Goal: Task Accomplishment & Management: Manage account settings

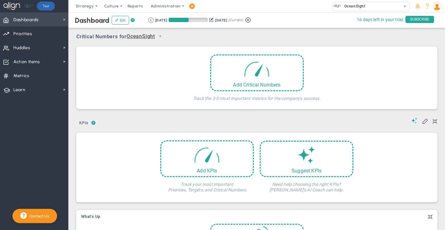
click at [31, 20] on span "Dashboards" at bounding box center [25, 19] width 25 height 13
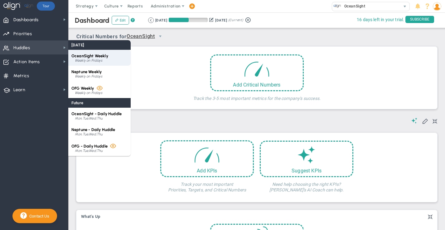
click at [97, 60] on div "Weekly on Fridays" at bounding box center [101, 61] width 53 height 4
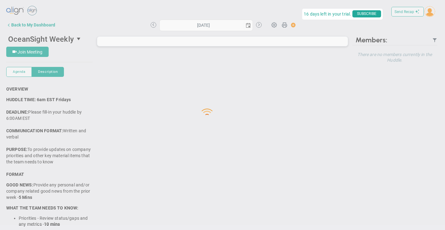
type input "[DATE]"
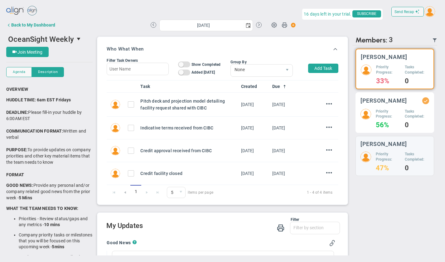
click at [395, 117] on h5 "Priority Progress:" at bounding box center [388, 114] width 24 height 11
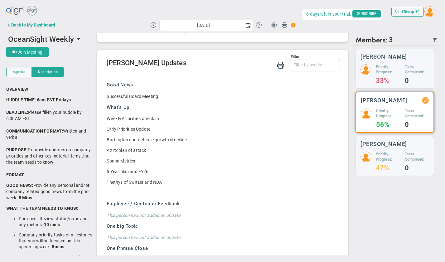
scroll to position [152, 0]
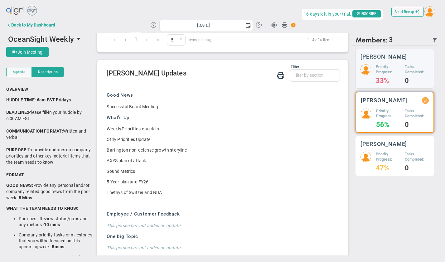
click at [394, 168] on h4 "47%" at bounding box center [388, 168] width 24 height 6
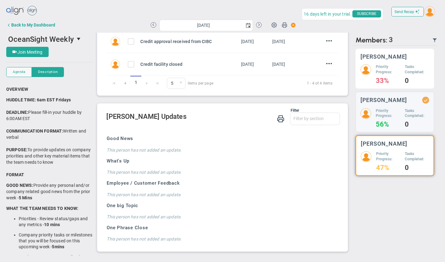
click at [396, 63] on div "Tyler Van Schoonhoven Priority Progress: 33% Tasks Completed: 0" at bounding box center [394, 69] width 79 height 40
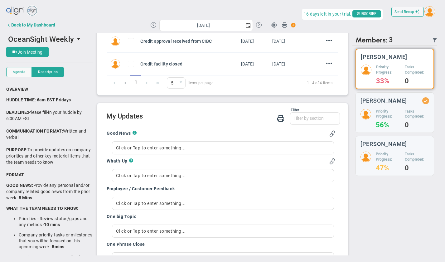
scroll to position [138, 0]
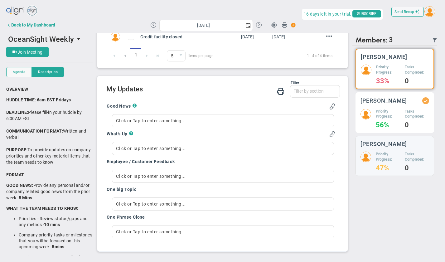
click at [394, 104] on div "[PERSON_NAME]" at bounding box center [394, 100] width 69 height 7
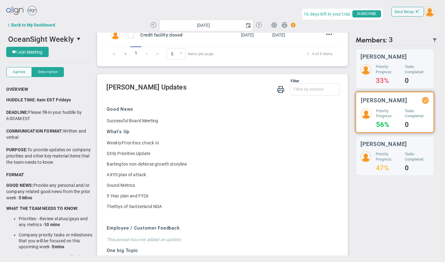
scroll to position [184, 0]
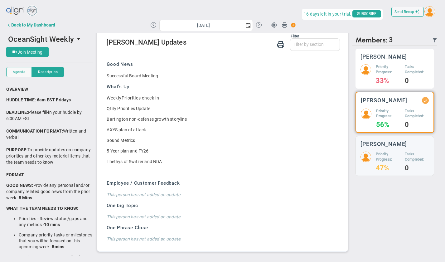
click at [390, 68] on h5 "Priority Progress:" at bounding box center [388, 69] width 24 height 11
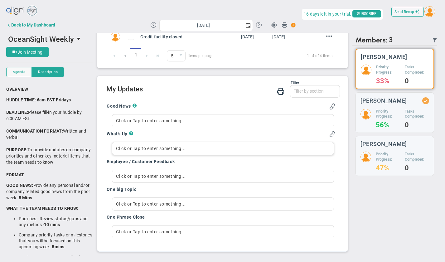
click at [142, 148] on div "Click or Tap to enter something..." at bounding box center [223, 148] width 222 height 13
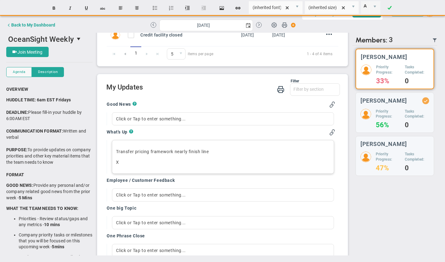
click at [186, 152] on p "Transfer pricing framework nearly finish line" at bounding box center [223, 151] width 214 height 6
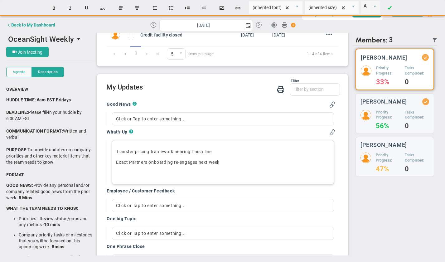
click at [232, 162] on p "Exact Partners onboarding re-engages next week" at bounding box center [223, 162] width 214 height 6
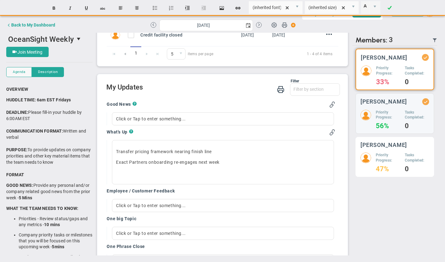
click at [387, 172] on h4 "47%" at bounding box center [388, 169] width 24 height 6
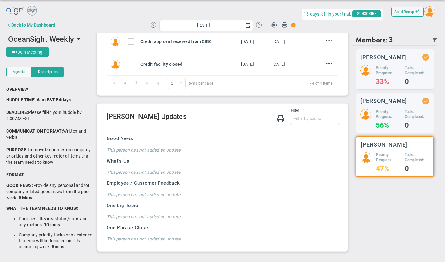
scroll to position [109, 0]
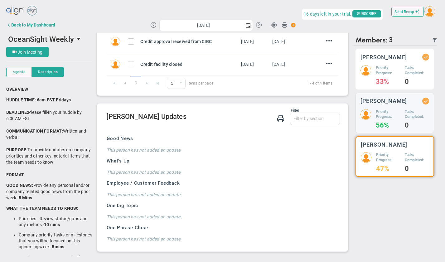
click at [396, 76] on h5 "Priority Progress:" at bounding box center [388, 70] width 24 height 11
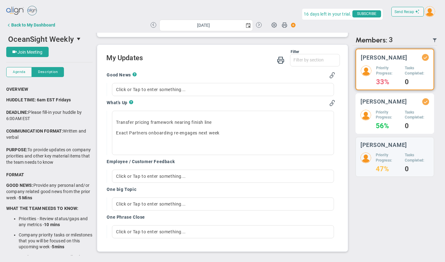
click at [398, 111] on div "Craig Churchill Priority Progress: 56% Tasks Completed: 0" at bounding box center [394, 113] width 79 height 41
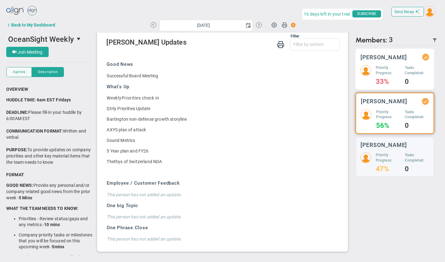
click at [398, 74] on h5 "Priority Progress:" at bounding box center [388, 70] width 24 height 11
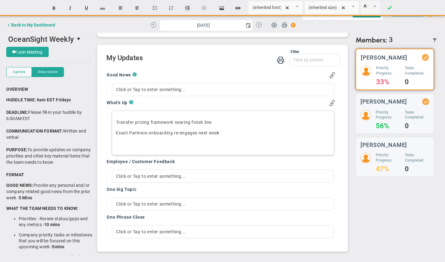
click at [151, 139] on div "Transfer pricing framework nearing finish line Exact Partners onboarding re-eng…" at bounding box center [223, 133] width 222 height 44
drag, startPoint x: 162, startPoint y: 142, endPoint x: 211, endPoint y: 140, distance: 49.3
click at [211, 140] on p "﻿Petra coach contract to be signed later today - proposed dates below:" at bounding box center [223, 143] width 214 height 6
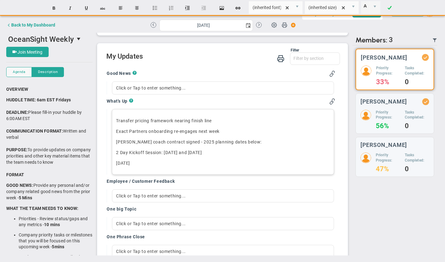
click at [141, 163] on p "Nov 14th﻿" at bounding box center [223, 163] width 214 height 6
drag, startPoint x: 139, startPoint y: 160, endPoint x: 115, endPoint y: 117, distance: 49.7
click at [115, 117] on div "Transfer pricing framework nearing finish line Exact Partners onboarding re-eng…" at bounding box center [223, 141] width 222 height 65
click at [155, 9] on button "Insert unordered list" at bounding box center [154, 8] width 15 height 12
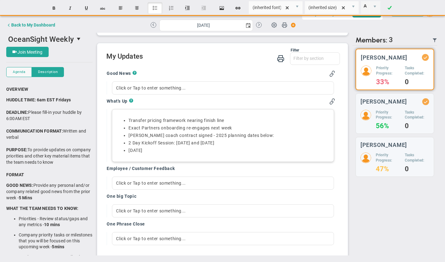
click at [126, 145] on ul "Transfer pricing framework nearing finish line Exact Partners onboarding re-eng…" at bounding box center [223, 136] width 214 height 36
click at [157, 152] on li "Nov 14th﻿" at bounding box center [228, 150] width 201 height 6
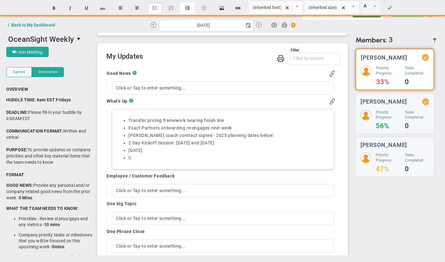
click at [188, 7] on button "Indent" at bounding box center [187, 8] width 15 height 12
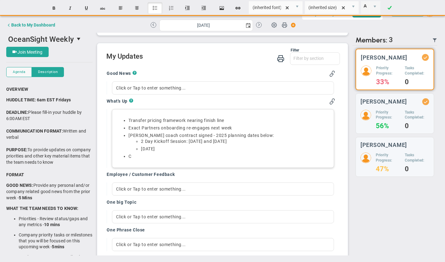
click at [184, 149] on li "Nov 14th﻿" at bounding box center [235, 149] width 189 height 6
click at [157, 157] on li "C﻿" at bounding box center [228, 156] width 201 height 6
drag, startPoint x: 166, startPoint y: 150, endPoint x: 120, endPoint y: 137, distance: 47.6
click at [120, 137] on ul "Transfer pricing framework nearing finish line Exact Partners onboarding re-eng…" at bounding box center [223, 139] width 214 height 42
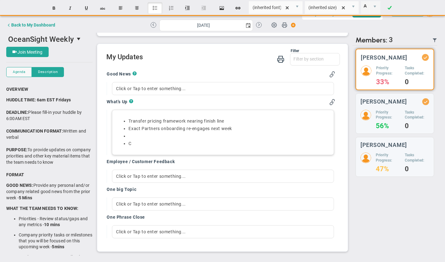
click at [128, 121] on ul "Transfer pricing framework nearing finish line Exact Partners onboarding re-eng…" at bounding box center [223, 132] width 214 height 28
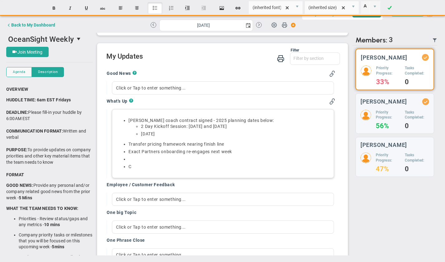
click at [135, 159] on li at bounding box center [228, 159] width 201 height 6
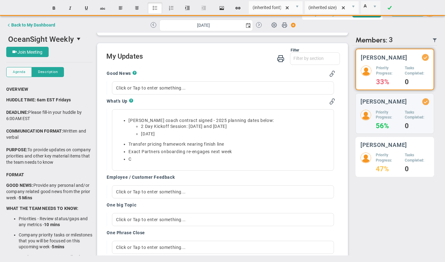
click at [408, 163] on h5 "Tasks Completed:" at bounding box center [417, 157] width 24 height 11
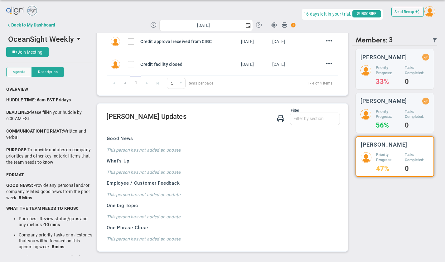
scroll to position [109, 0]
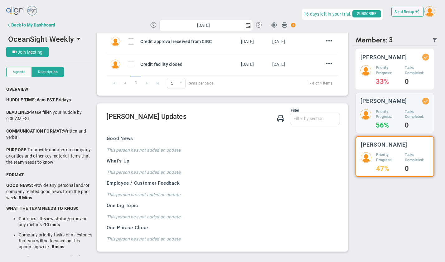
click at [384, 74] on h5 "Priority Progress:" at bounding box center [388, 70] width 24 height 11
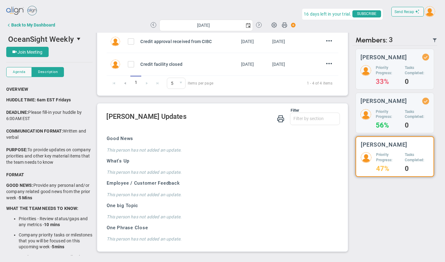
scroll to position [185, 0]
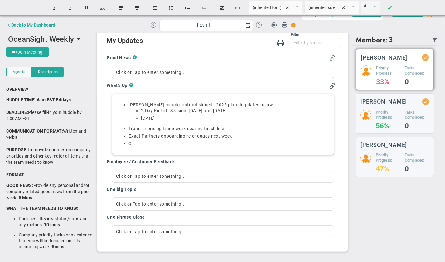
click at [140, 144] on li "C" at bounding box center [228, 144] width 201 height 6
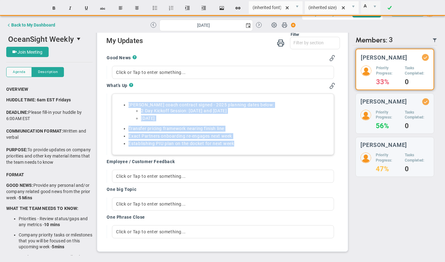
copy div "Petra coach contract signed - 2025 planning dates below: 2 Day Kickoff Session:…"
drag, startPoint x: 245, startPoint y: 143, endPoint x: 120, endPoint y: 90, distance: 135.9
click at [120, 90] on div "What's Up ? Petra coach contract signed - 2025 planning dates below: 2 Day Kick…" at bounding box center [221, 119] width 228 height 72
copy div "Petra coach contract signed - 2025 planning dates below: 2 Day Kickoff Session:…"
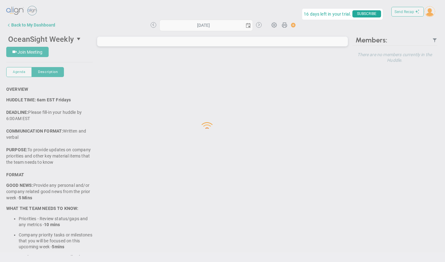
type input "[DATE]"
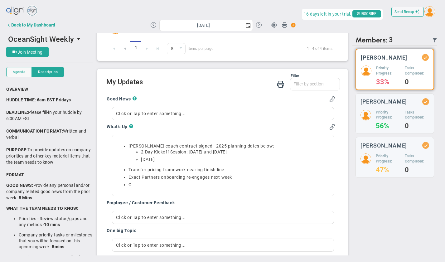
scroll to position [156, 0]
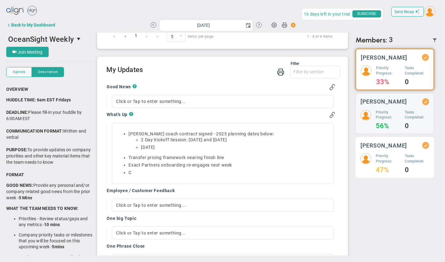
click at [404, 159] on div "Priority Progress: 47% Tasks Completed: 0" at bounding box center [394, 162] width 69 height 19
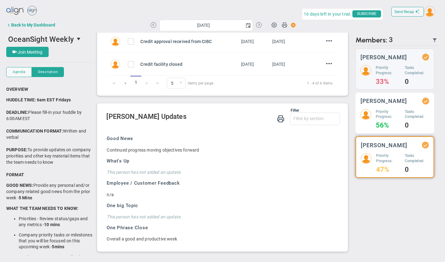
click at [387, 120] on h5 "Priority Progress:" at bounding box center [388, 114] width 24 height 11
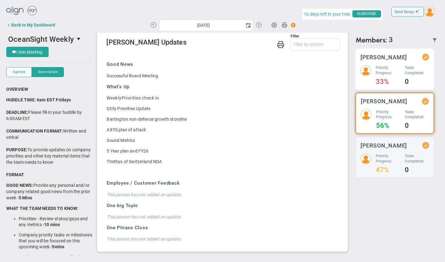
click at [382, 84] on h4 "33%" at bounding box center [388, 82] width 24 height 6
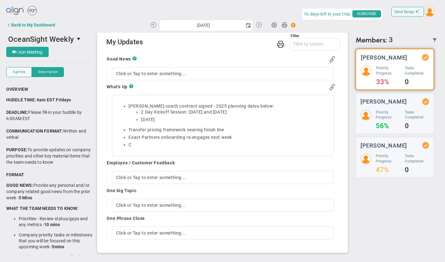
scroll to position [185, 0]
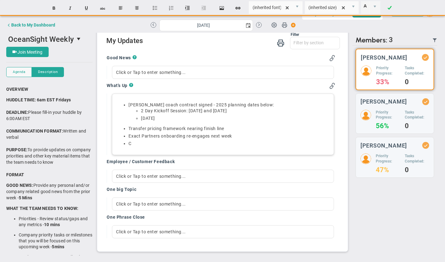
click at [168, 144] on li "C" at bounding box center [228, 144] width 201 height 6
drag, startPoint x: 154, startPoint y: 145, endPoint x: 107, endPoint y: 144, distance: 47.1
click at [110, 145] on div "Petra coach contract signed - 2025 planning dates below: 2 Day Kickoff Session:…" at bounding box center [221, 124] width 228 height 61
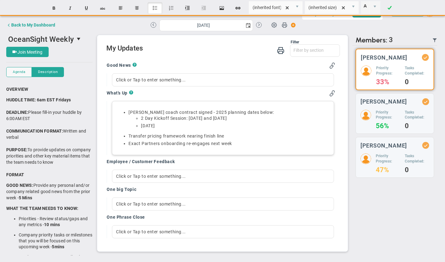
click at [127, 110] on ul "Petra coach contract signed - 2025 planning dates below: 2 Day Kickoff Session:…" at bounding box center [223, 118] width 214 height 19
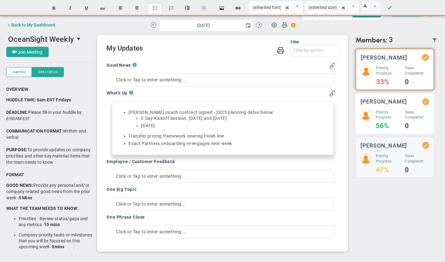
scroll to position [185, 0]
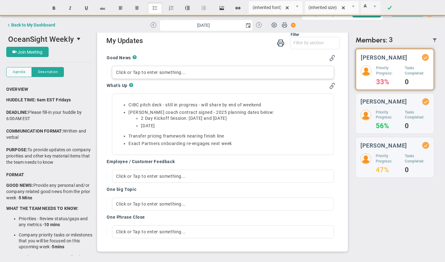
click at [143, 74] on div "Click or Tap to enter something..." at bounding box center [223, 72] width 222 height 13
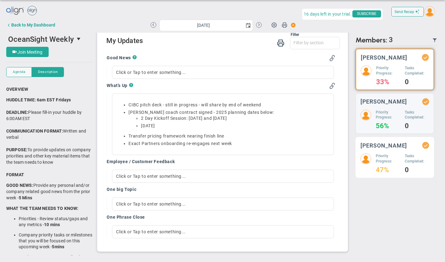
click at [384, 158] on div "Matt Burdyny Priority Progress: 47% Tasks Completed: 0" at bounding box center [394, 157] width 79 height 41
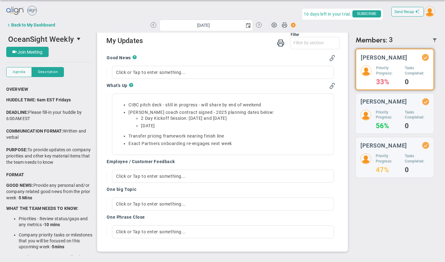
scroll to position [109, 0]
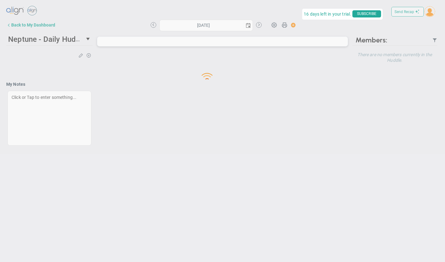
type input "[DATE]"
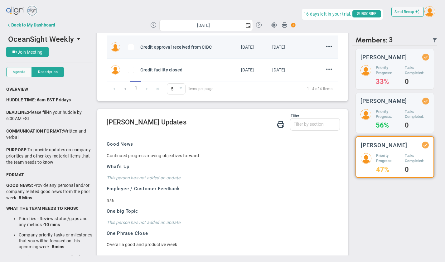
scroll to position [109, 0]
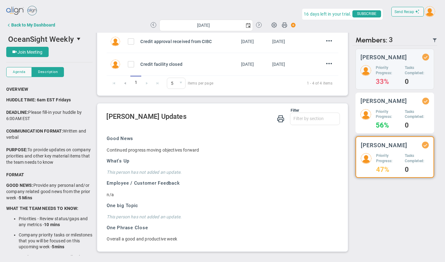
click at [402, 104] on div "[PERSON_NAME]" at bounding box center [394, 101] width 69 height 7
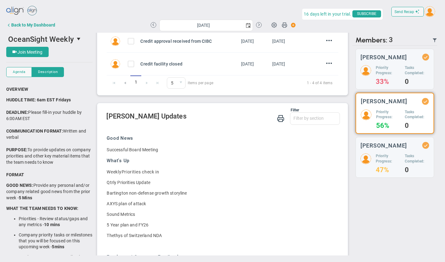
scroll to position [184, 0]
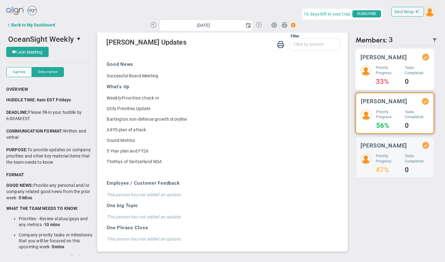
click at [399, 81] on div "Priority Progress: 33%" at bounding box center [388, 74] width 24 height 19
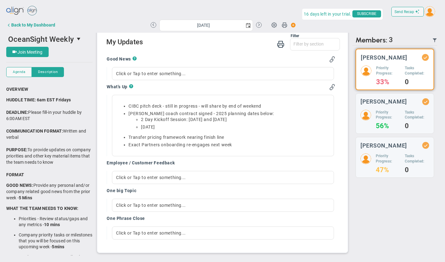
scroll to position [185, 0]
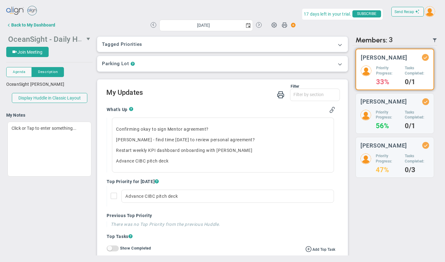
click at [41, 38] on span "OceanSight - Daily Huddle" at bounding box center [52, 39] width 89 height 10
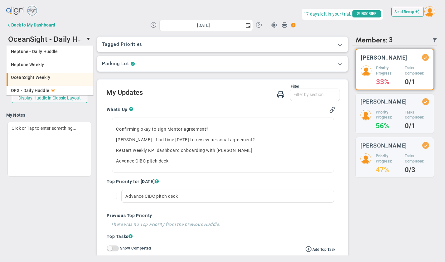
click at [34, 76] on span "OceanSight Weekly" at bounding box center [30, 77] width 39 height 4
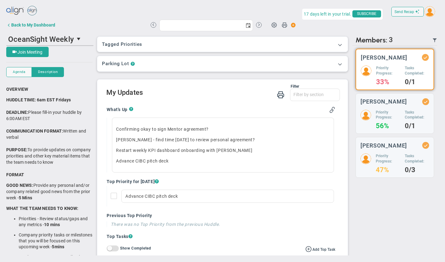
type input "[DATE]"
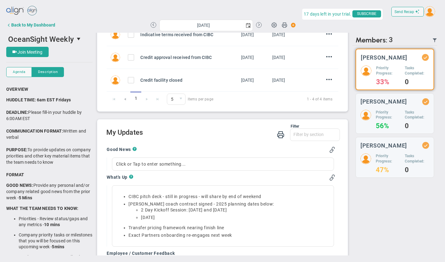
scroll to position [94, 0]
click at [244, 166] on div "Click or Tap to enter something..." at bounding box center [223, 163] width 222 height 13
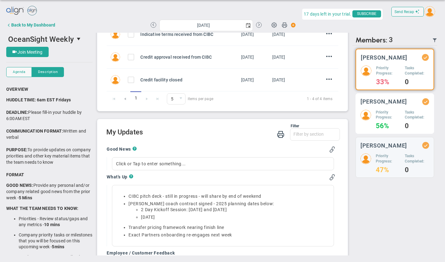
click at [373, 119] on div "Priority Progress: 56% Tasks Completed: 0" at bounding box center [394, 119] width 69 height 19
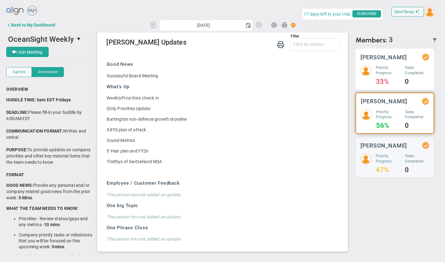
click at [383, 76] on h5 "Priority Progress:" at bounding box center [388, 70] width 24 height 11
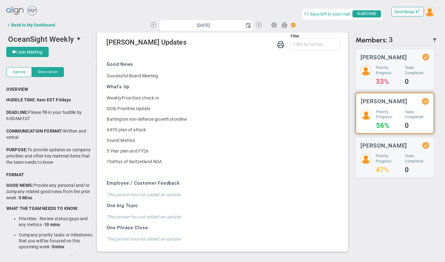
scroll to position [185, 0]
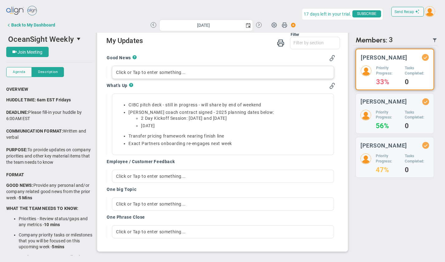
click at [189, 71] on div "Click or Tap to enter something..." at bounding box center [223, 72] width 222 height 13
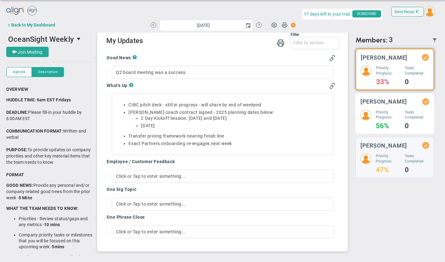
click at [384, 118] on h5 "Priority Progress:" at bounding box center [388, 115] width 24 height 11
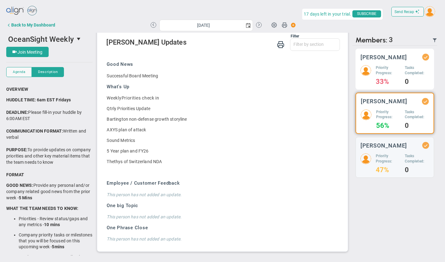
click at [383, 76] on h5 "Priority Progress:" at bounding box center [388, 70] width 24 height 11
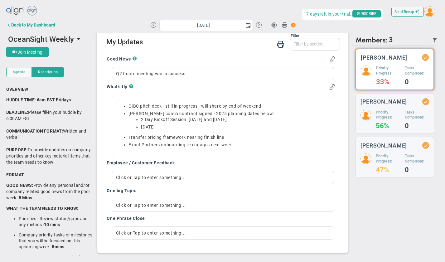
scroll to position [185, 0]
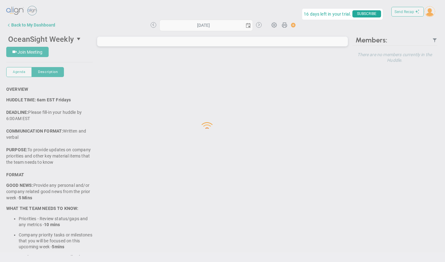
type input "[DATE]"
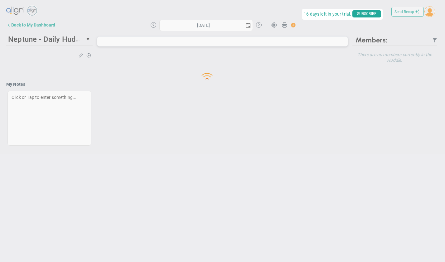
type input "[DATE]"
